Goal: Navigation & Orientation: Understand site structure

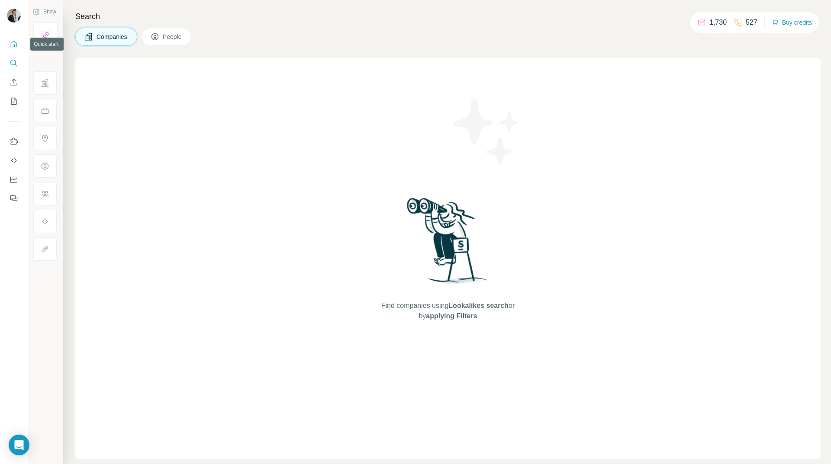
click at [9, 43] on button "Quick start" at bounding box center [14, 44] width 14 height 16
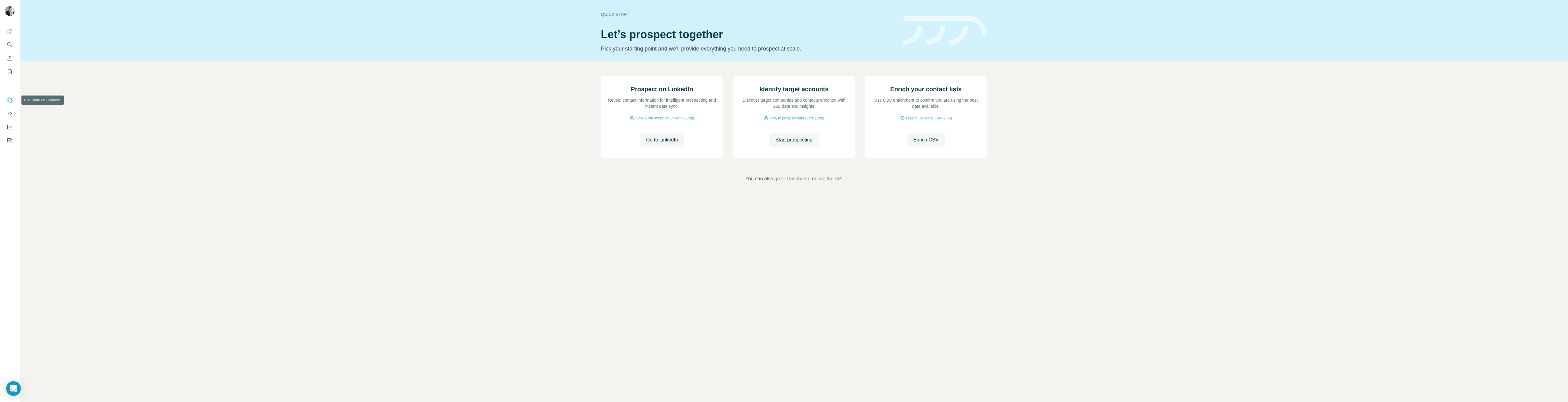
click at [11, 100] on icon "Use Surfe on LinkedIn" at bounding box center [10, 100] width 6 height 6
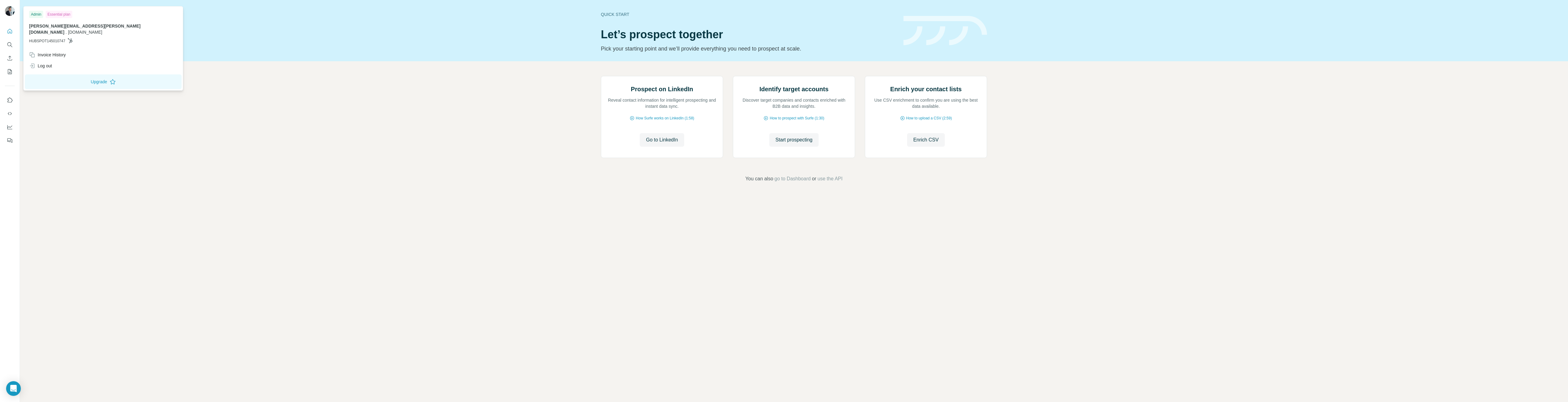
click at [10, 9] on img at bounding box center [10, 11] width 10 height 10
click at [38, 13] on div "Admin" at bounding box center [36, 14] width 14 height 7
click at [78, 18] on div "Admin Essential plan [PERSON_NAME][EMAIL_ADDRESS][PERSON_NAME][DOMAIN_NAME] . […" at bounding box center [103, 28] width 156 height 42
click at [6, 57] on button "Enrich CSV" at bounding box center [10, 58] width 10 height 11
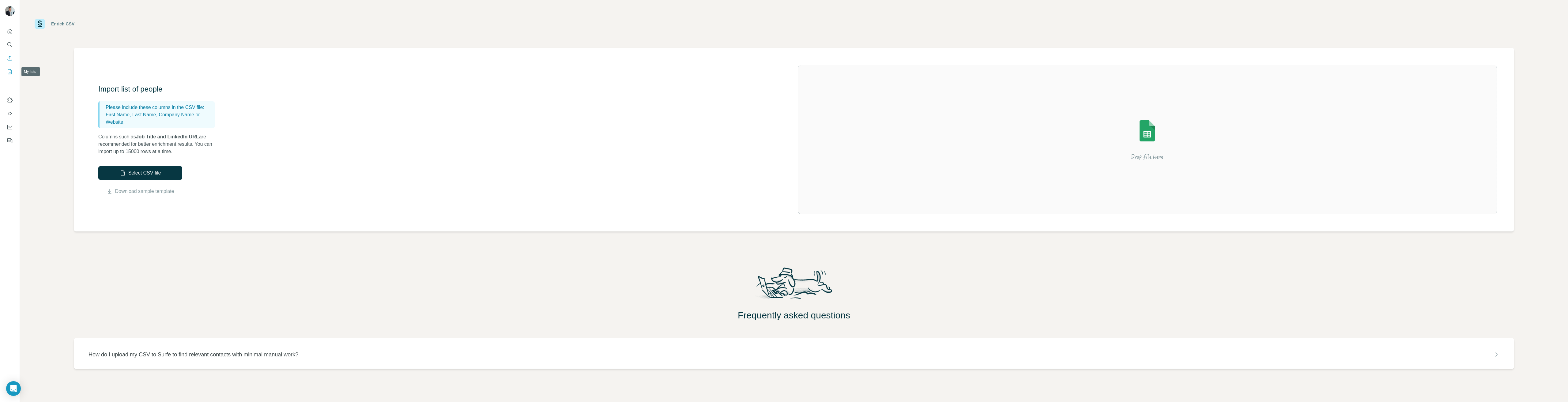
click at [11, 70] on icon "My lists" at bounding box center [10, 71] width 6 height 6
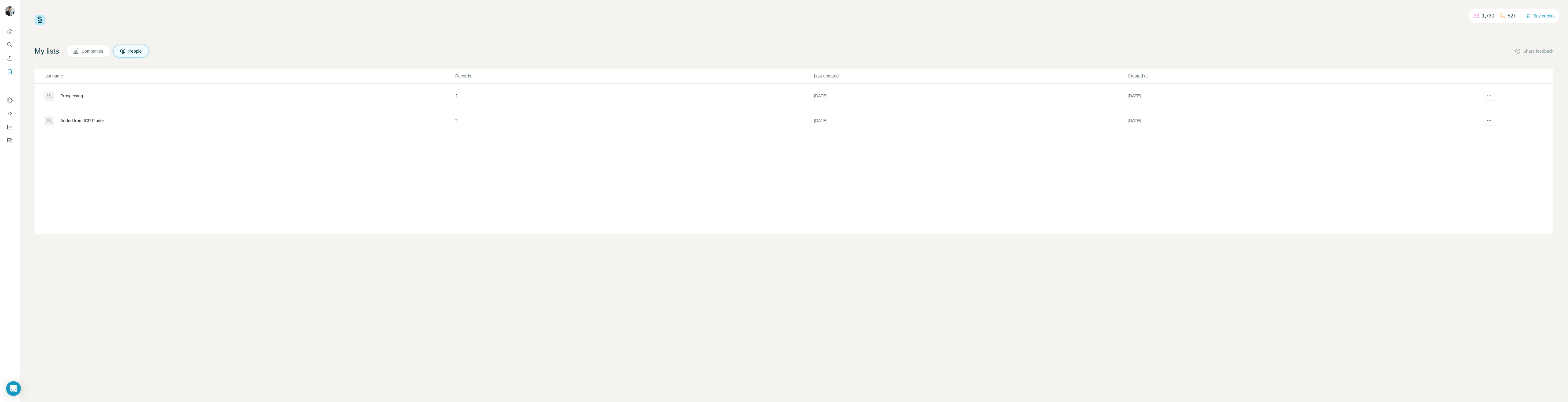
click at [11, 328] on div at bounding box center [10, 201] width 20 height 402
click at [8, 143] on icon "Feedback" at bounding box center [10, 140] width 6 height 6
click at [11, 32] on icon "Quick start" at bounding box center [10, 31] width 4 height 4
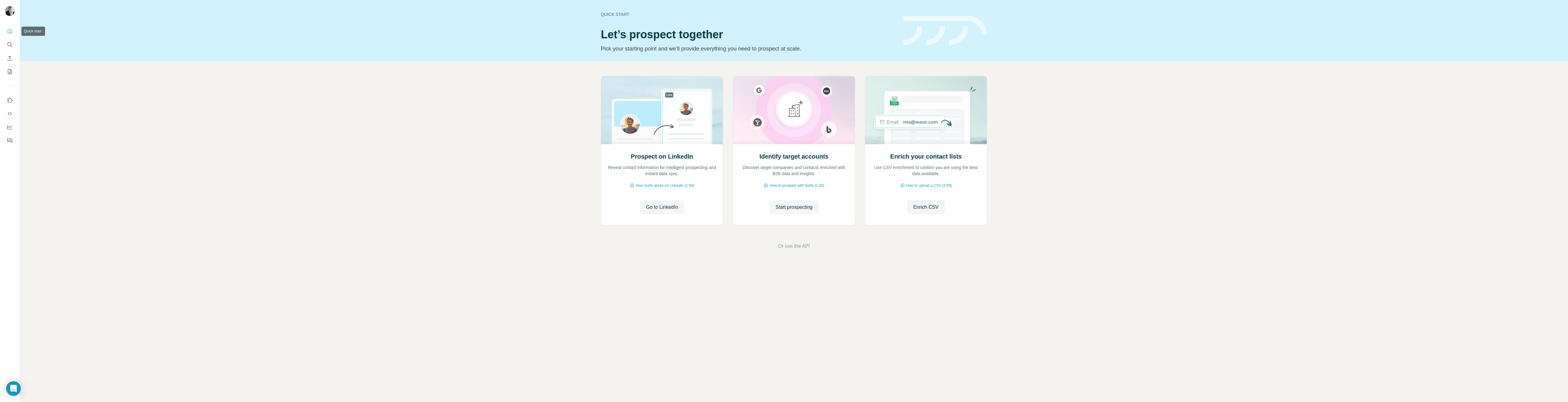
click at [11, 32] on icon "Quick start" at bounding box center [10, 31] width 4 height 4
click at [9, 125] on icon "Dashboard" at bounding box center [10, 127] width 6 height 6
